Goal: Information Seeking & Learning: Find contact information

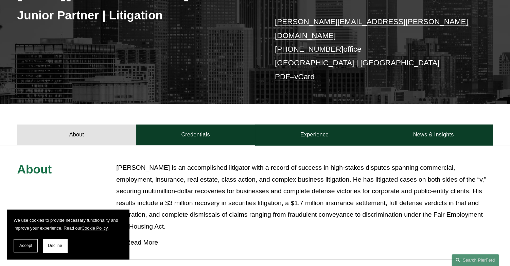
scroll to position [34, 0]
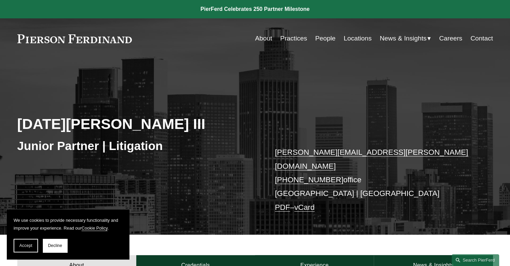
click at [324, 39] on link "People" at bounding box center [325, 38] width 20 height 13
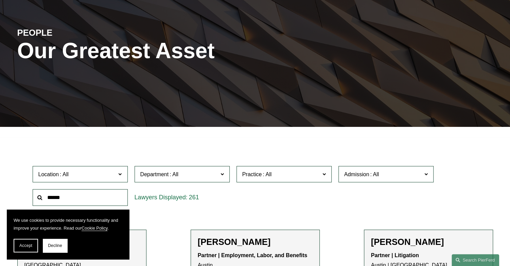
scroll to position [204, 0]
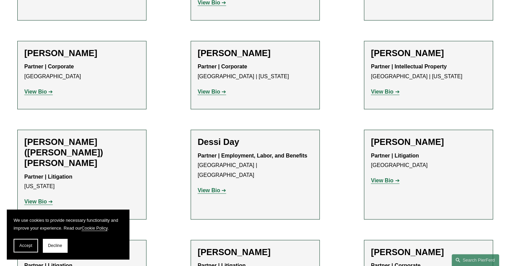
drag, startPoint x: 272, startPoint y: 88, endPoint x: 269, endPoint y: 102, distance: 14.9
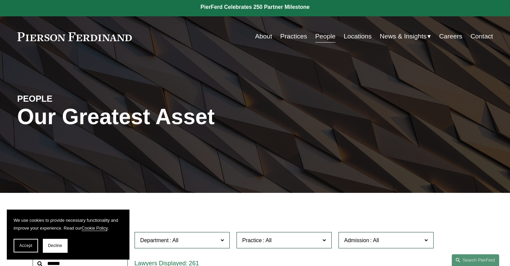
scroll to position [0, 0]
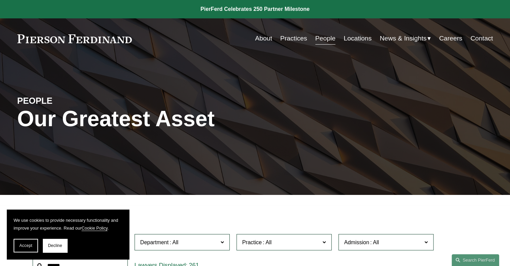
click at [355, 41] on link "Locations" at bounding box center [358, 38] width 28 height 13
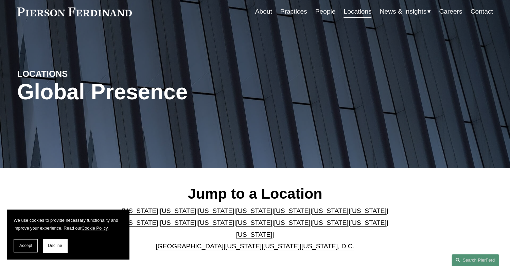
scroll to position [68, 0]
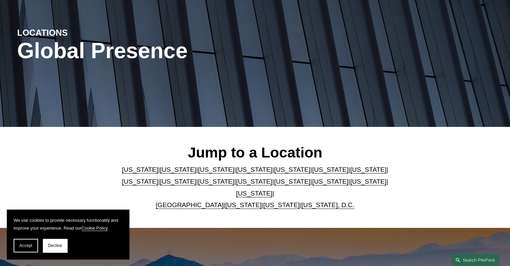
click at [161, 170] on link "[US_STATE]" at bounding box center [178, 169] width 36 height 7
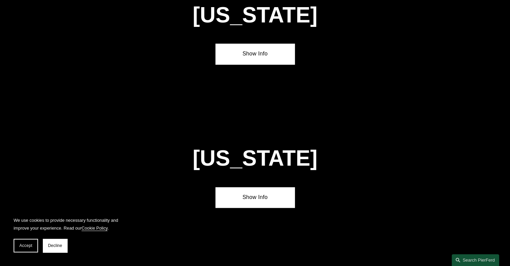
scroll to position [434, 0]
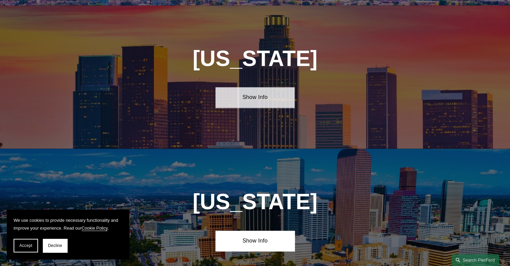
click at [246, 92] on link "Show Info" at bounding box center [254, 97] width 79 height 20
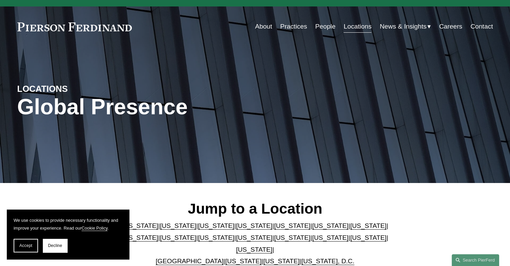
scroll to position [0, 0]
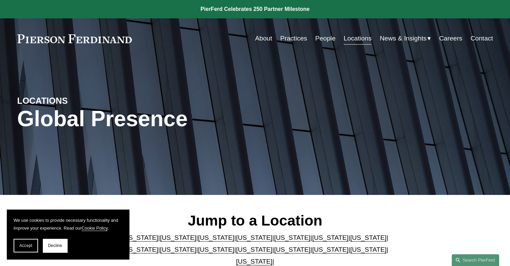
click at [324, 39] on link "People" at bounding box center [325, 38] width 20 height 13
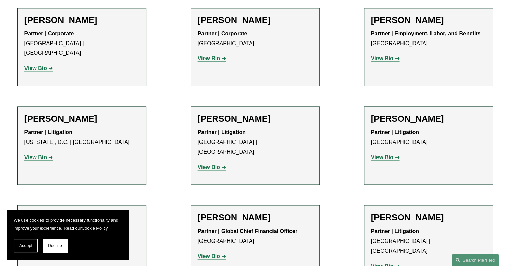
scroll to position [5166, 0]
